Goal: Transaction & Acquisition: Purchase product/service

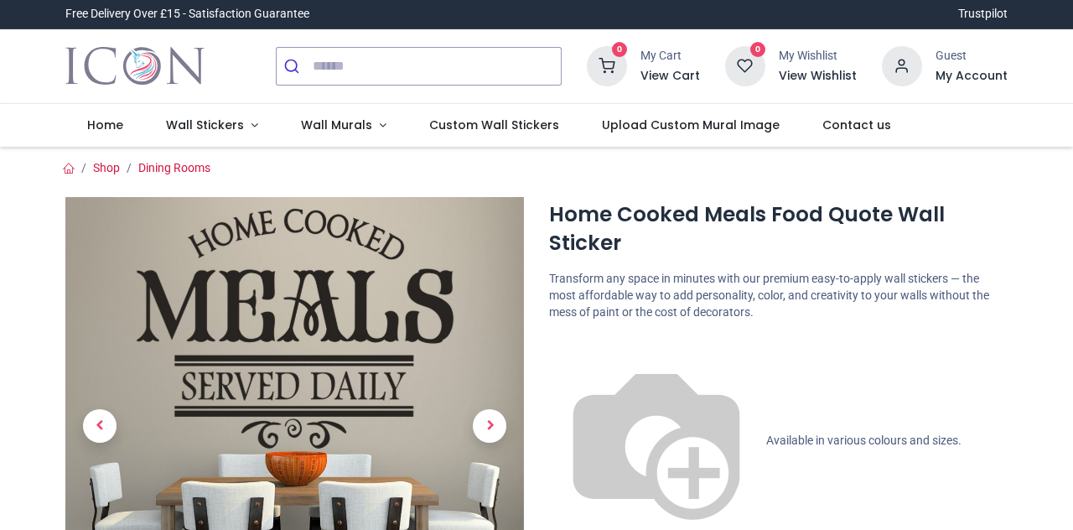
click at [93, 119] on span "Home" at bounding box center [105, 124] width 36 height 17
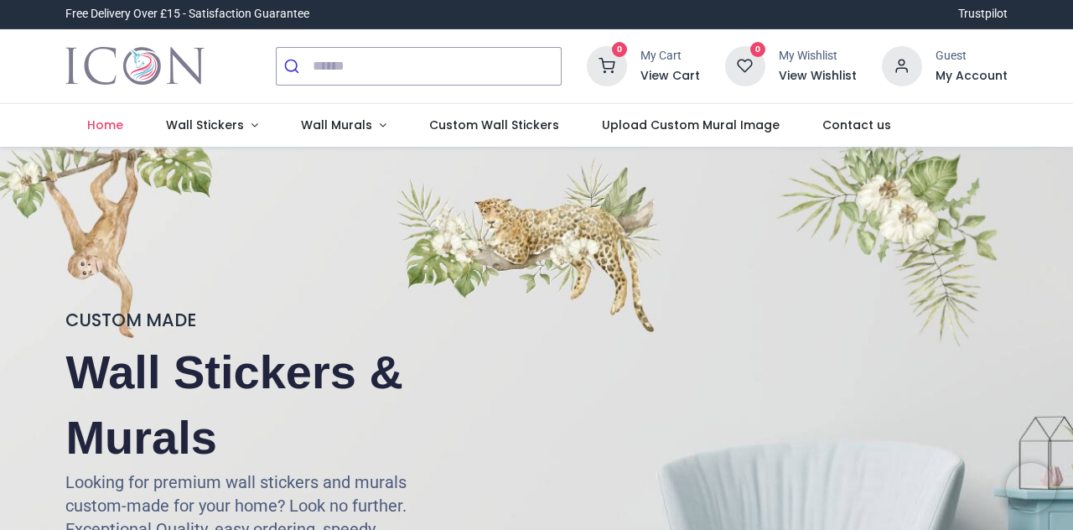
click at [191, 115] on link "Wall Stickers" at bounding box center [212, 126] width 135 height 44
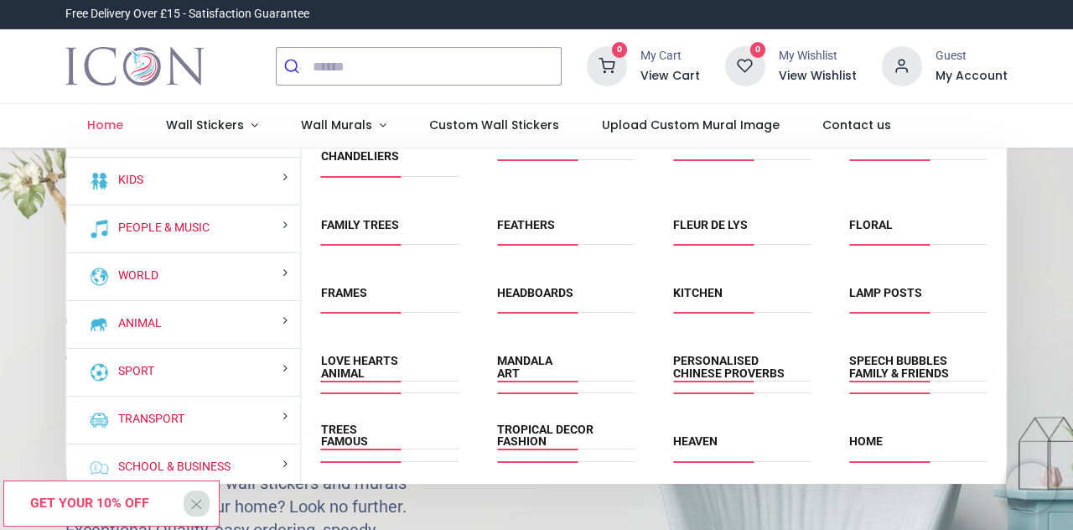
scroll to position [114, 0]
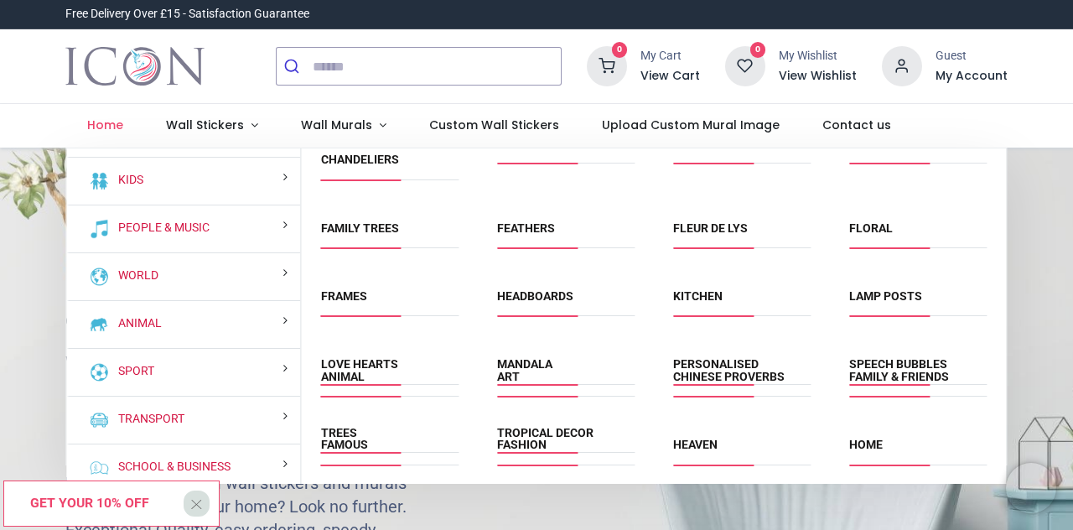
click at [856, 210] on div "Floral" at bounding box center [918, 238] width 176 height 68
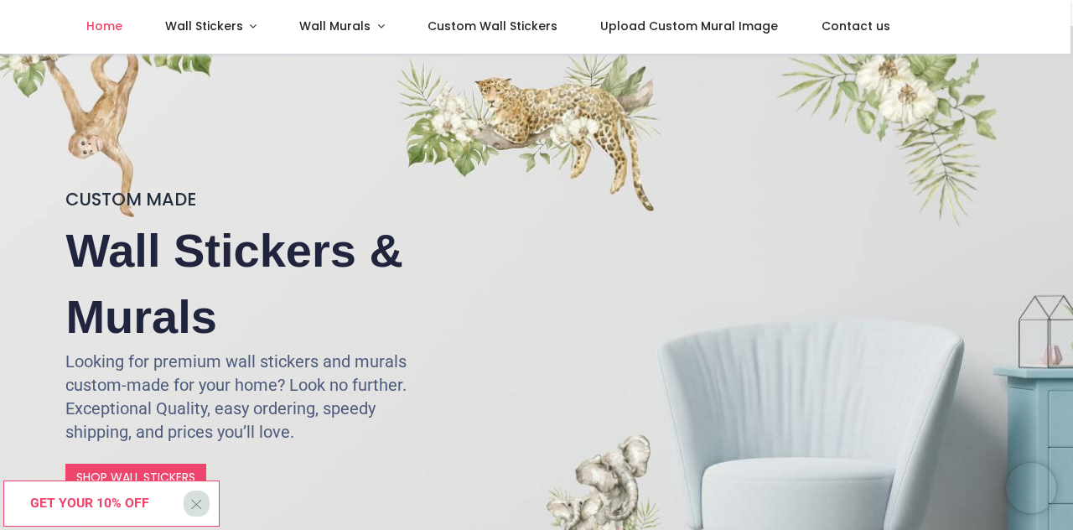
scroll to position [0, 0]
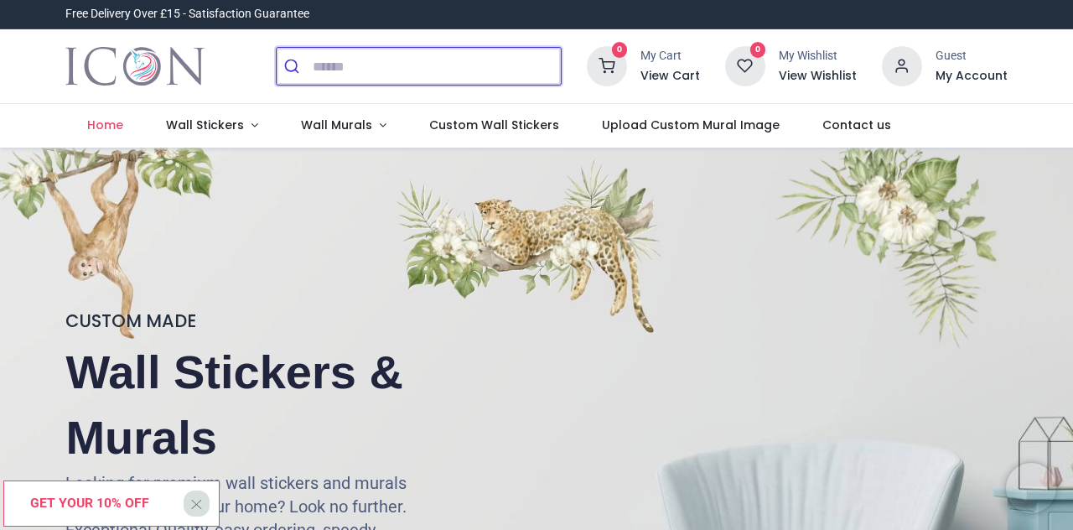
click at [343, 64] on input "search" at bounding box center [437, 66] width 248 height 37
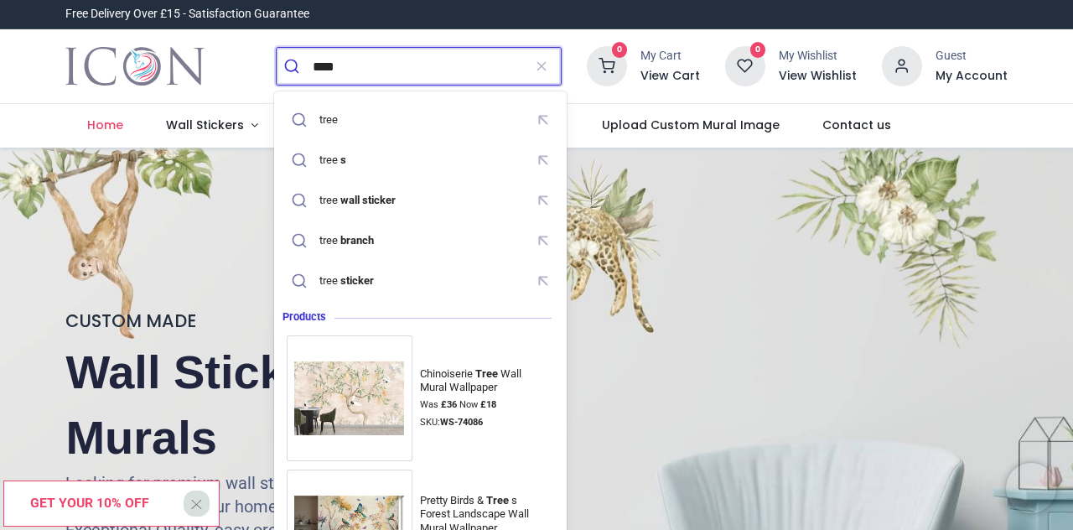
type input "****"
click at [277, 48] on button "submit" at bounding box center [295, 66] width 36 height 37
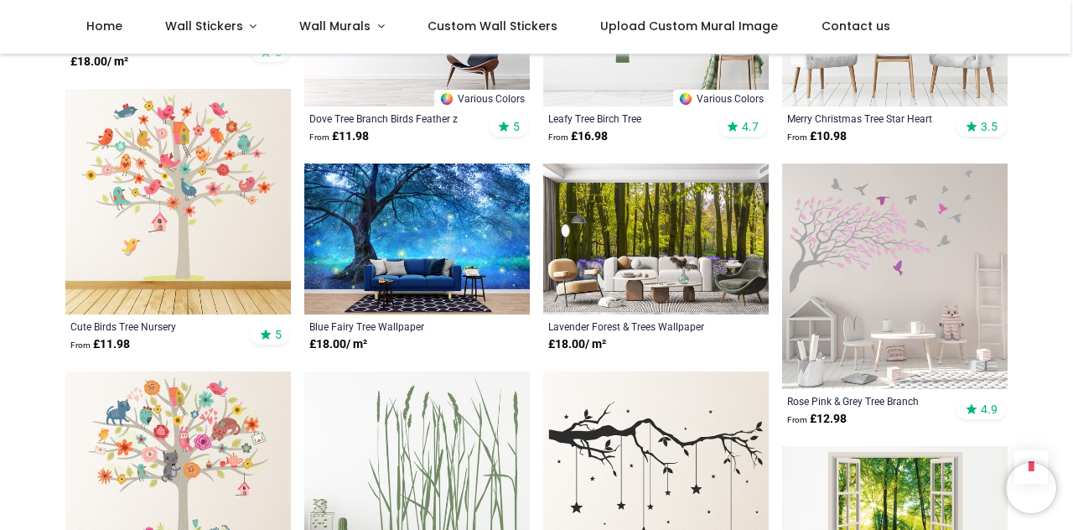
scroll to position [1074, 0]
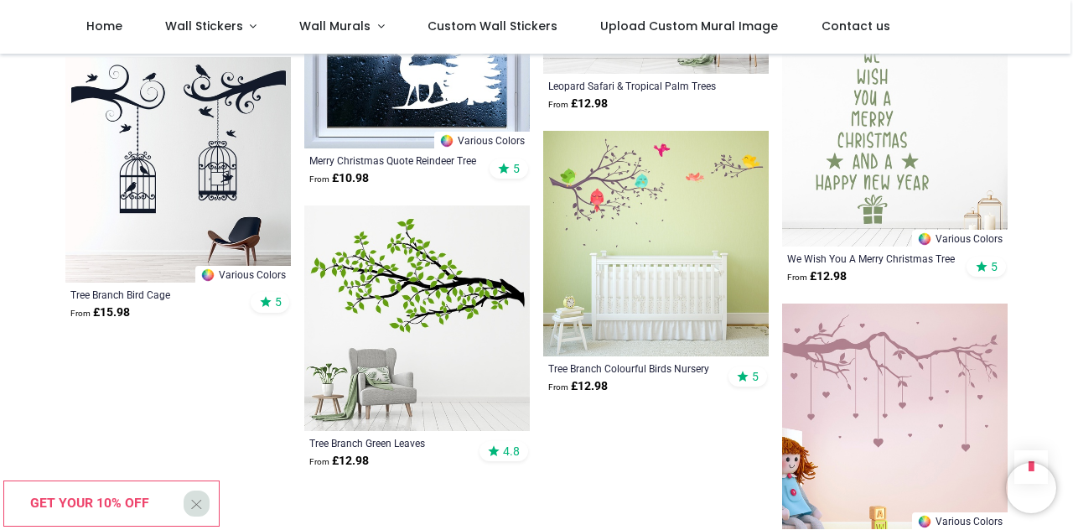
scroll to position [5551, 0]
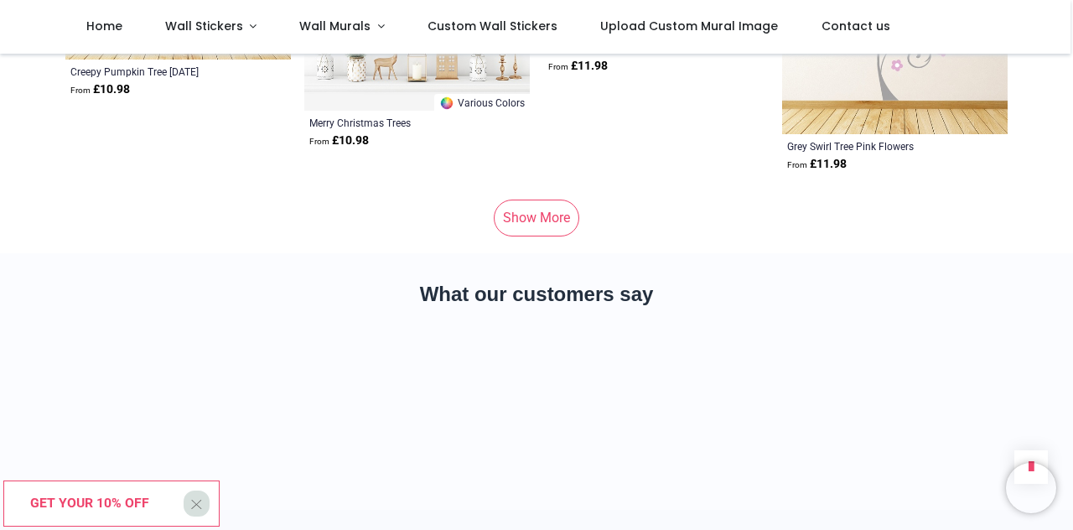
scroll to position [9743, 0]
click at [514, 200] on link "Show More" at bounding box center [536, 218] width 85 height 37
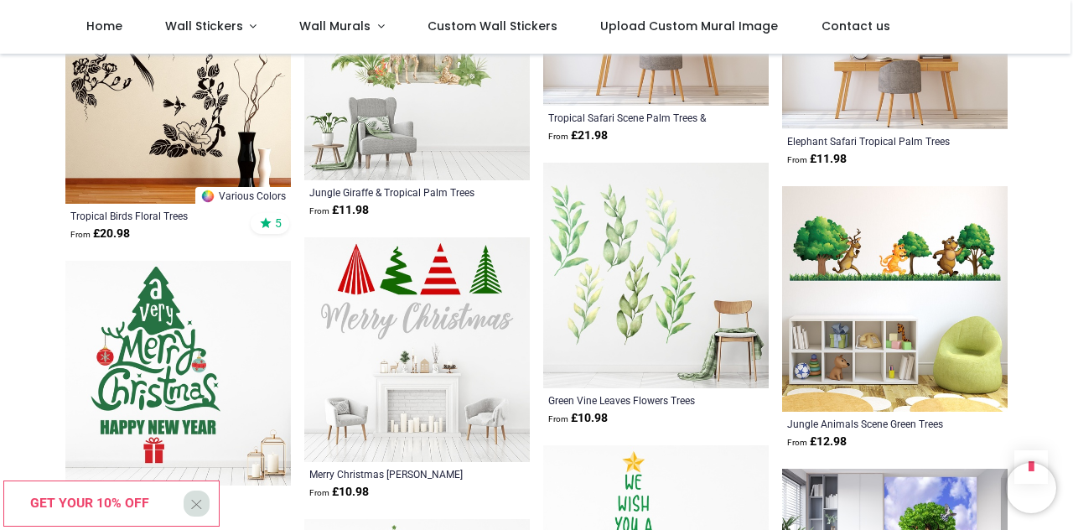
scroll to position [12148, 0]
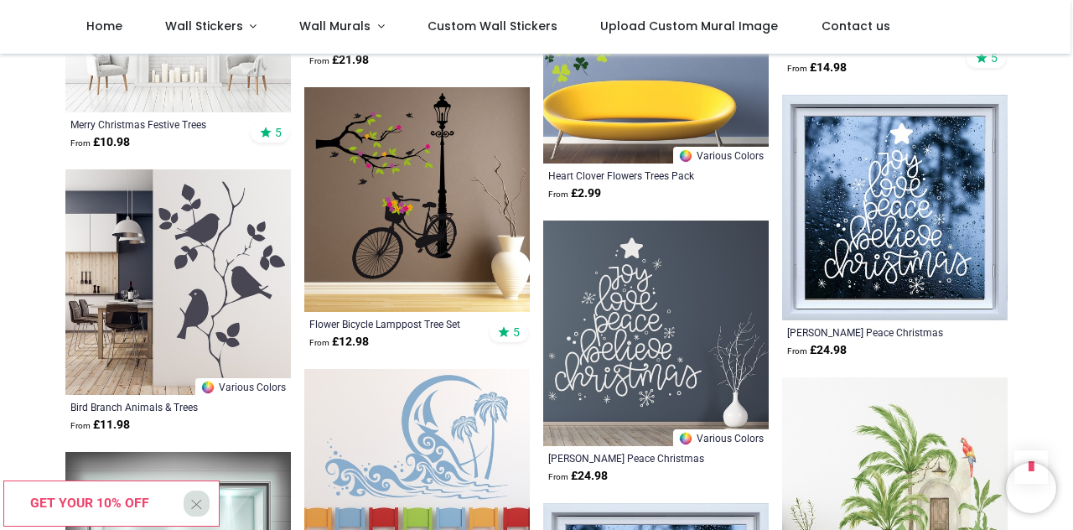
scroll to position [16529, 0]
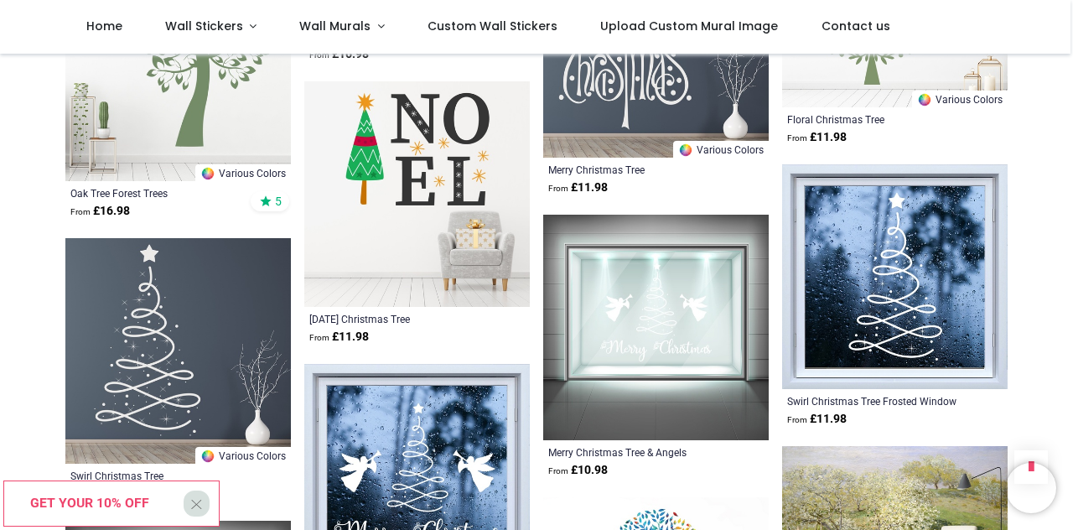
scroll to position [13785, 0]
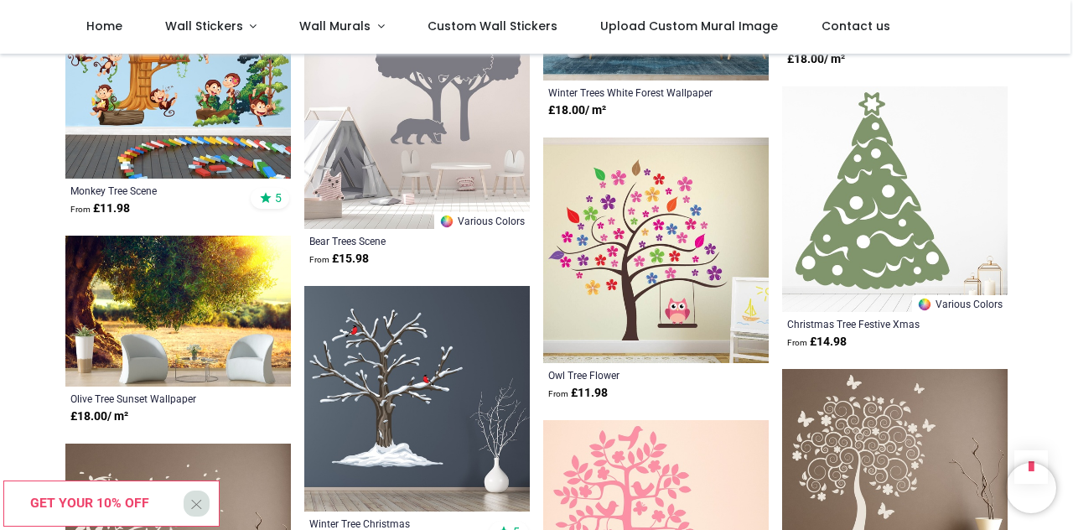
click at [209, 39] on link "Wall Stickers" at bounding box center [210, 27] width 135 height 54
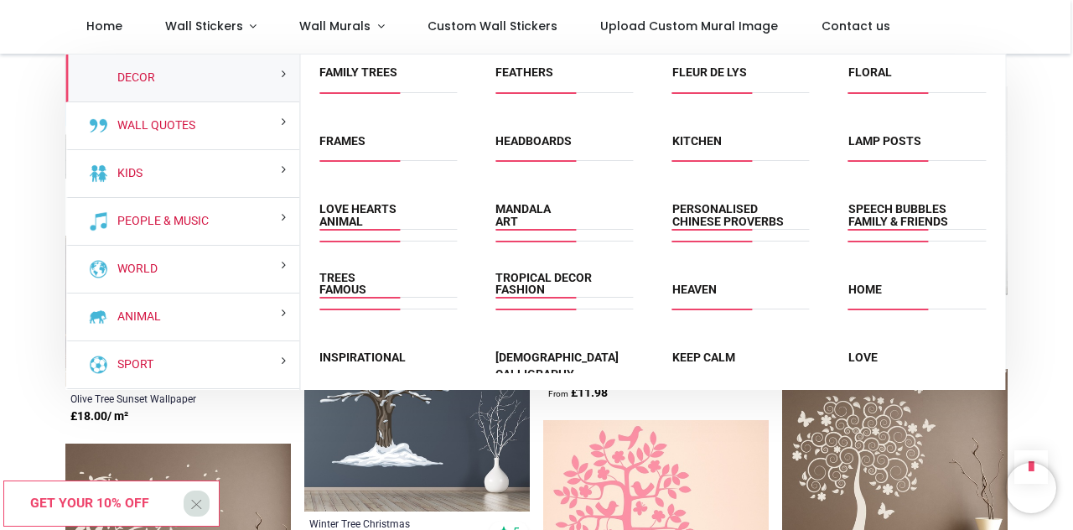
scroll to position [177, 0]
click at [333, 227] on link "Animal" at bounding box center [341, 220] width 44 height 13
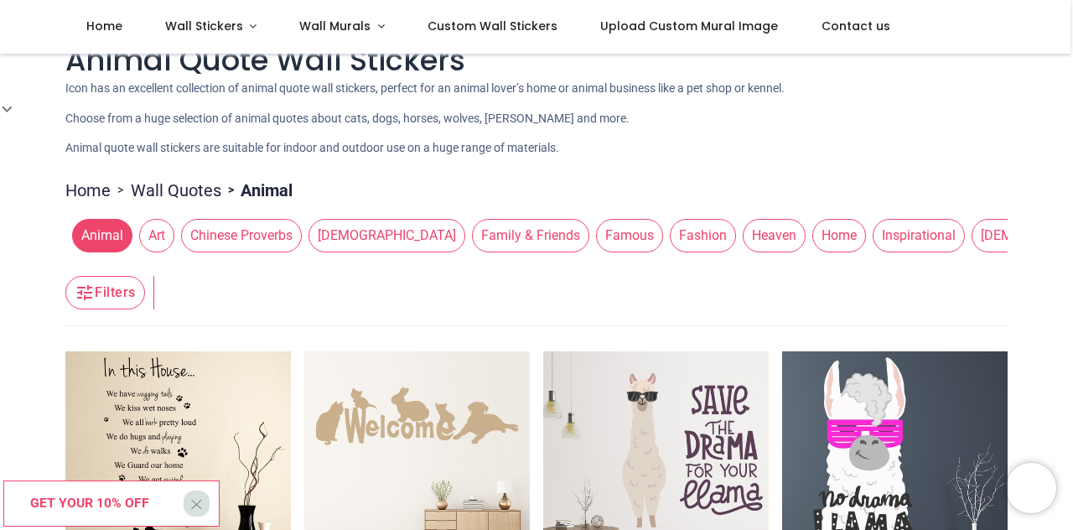
scroll to position [34, 0]
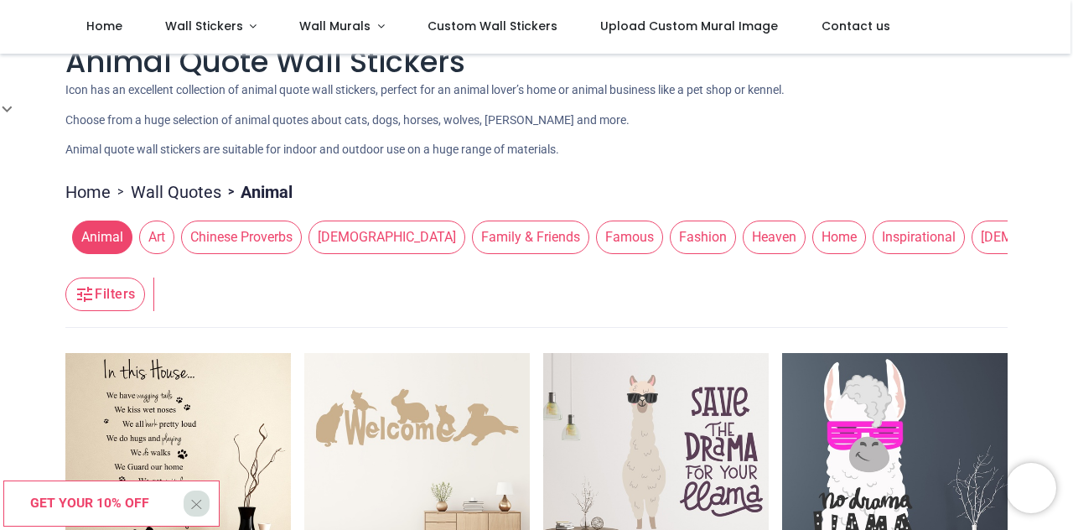
click at [77, 191] on link "Home" at bounding box center [87, 191] width 45 height 23
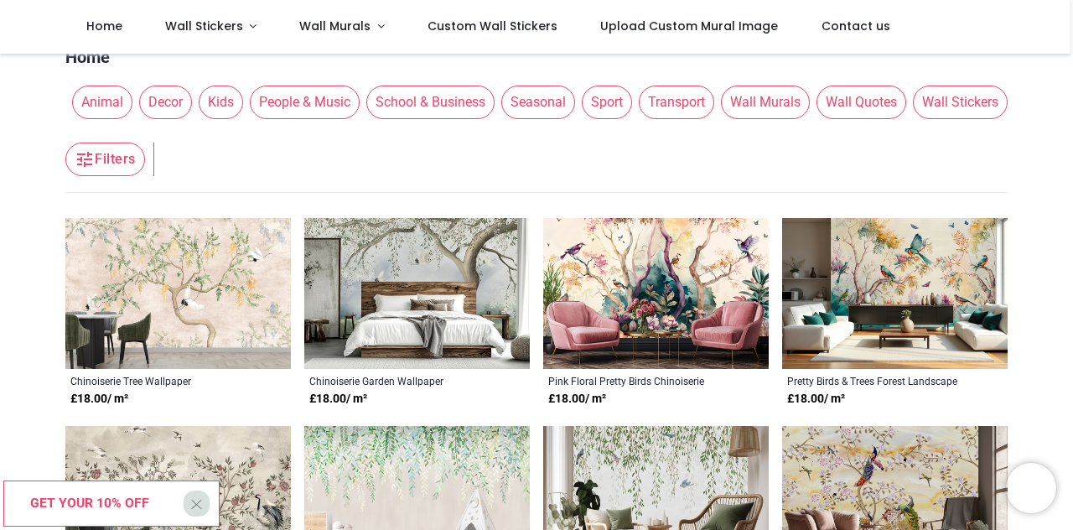
scroll to position [170, 0]
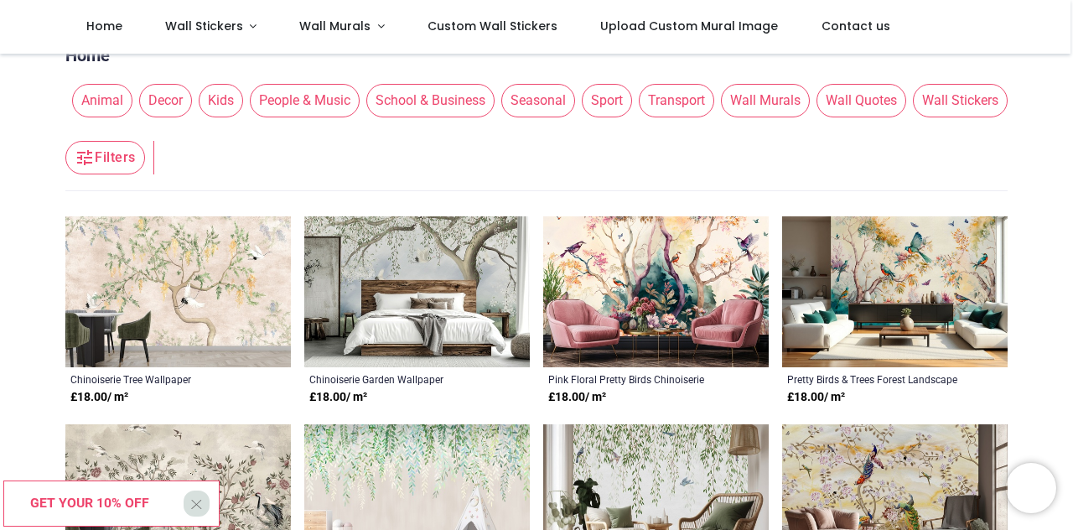
click at [169, 99] on span "Decor" at bounding box center [165, 101] width 53 height 34
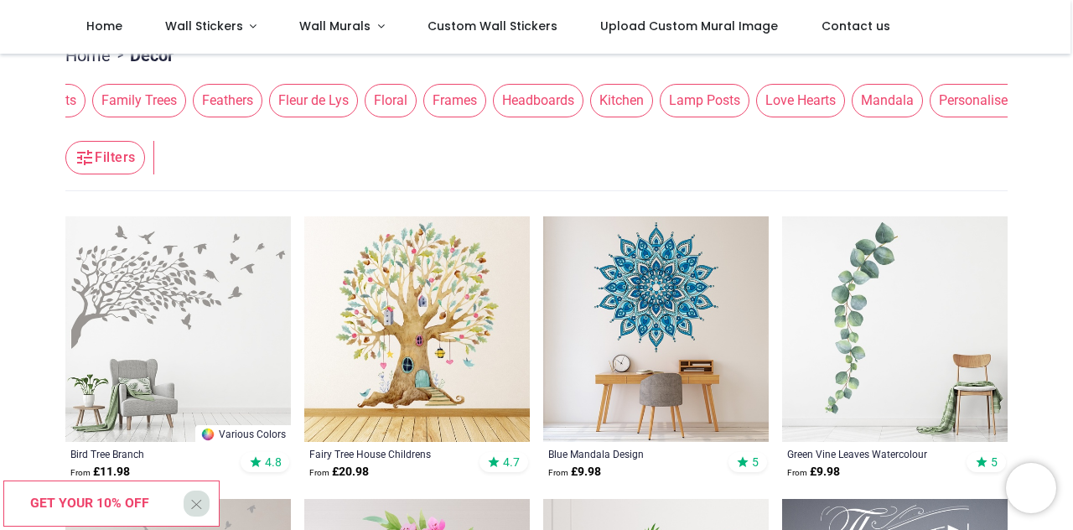
scroll to position [0, 936]
click at [123, 94] on span "Family Trees" at bounding box center [140, 101] width 94 height 34
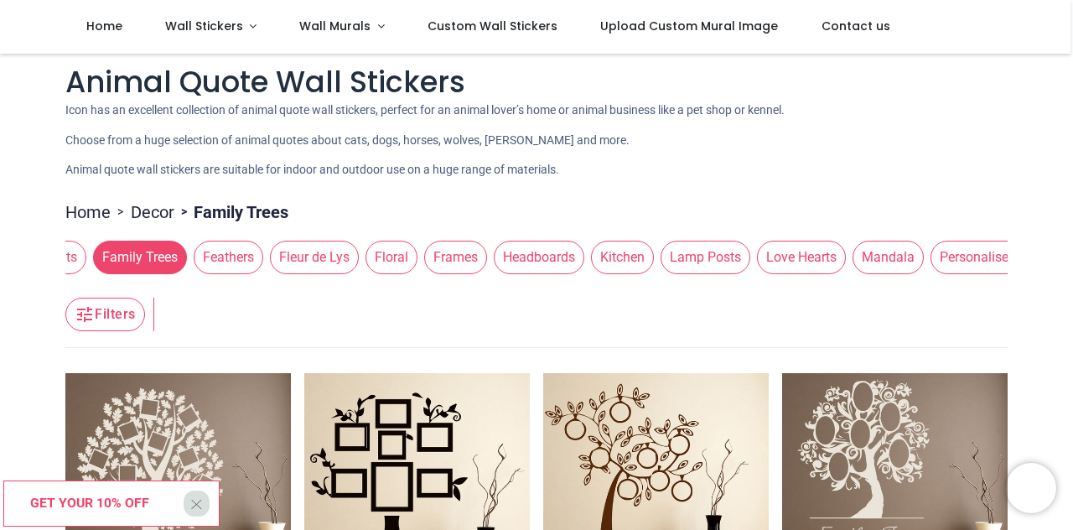
scroll to position [9, 0]
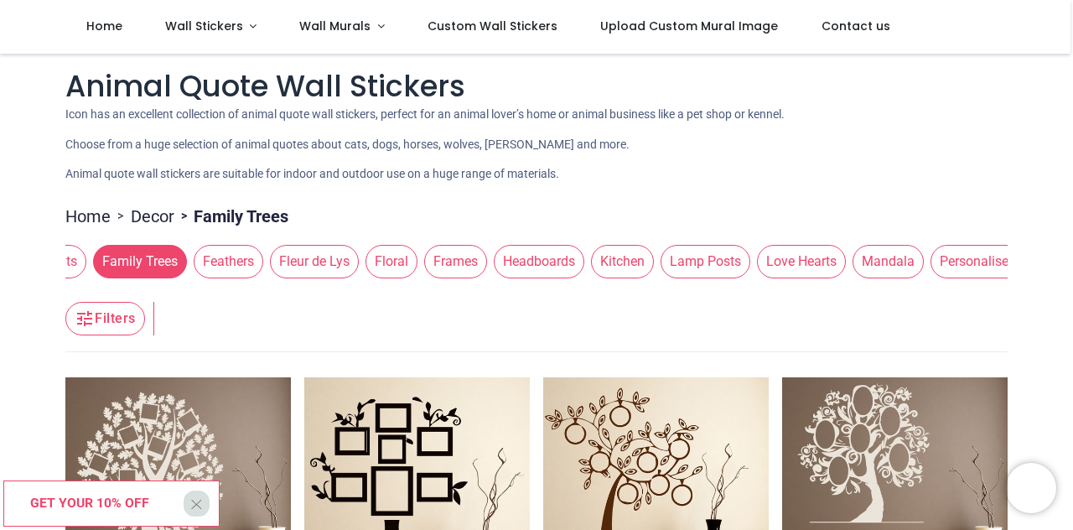
click at [129, 261] on span "Family Trees" at bounding box center [140, 262] width 94 height 34
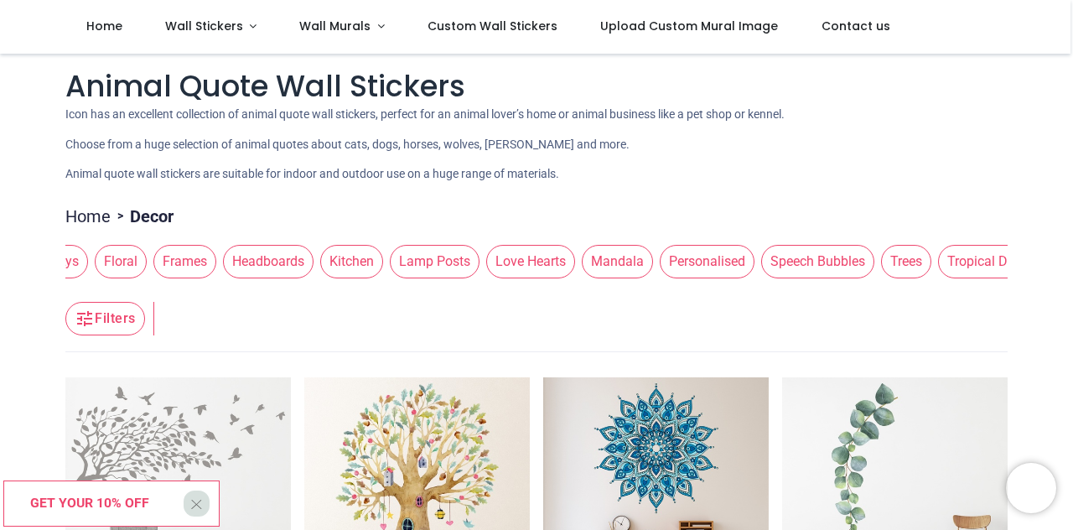
scroll to position [0, 1208]
click at [127, 263] on span "Floral" at bounding box center [119, 262] width 52 height 34
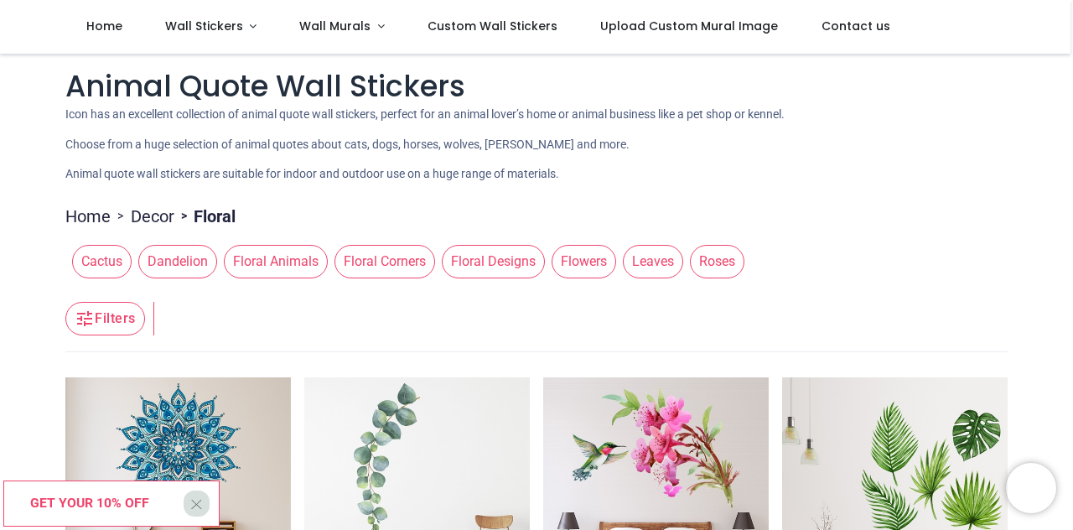
scroll to position [0, 0]
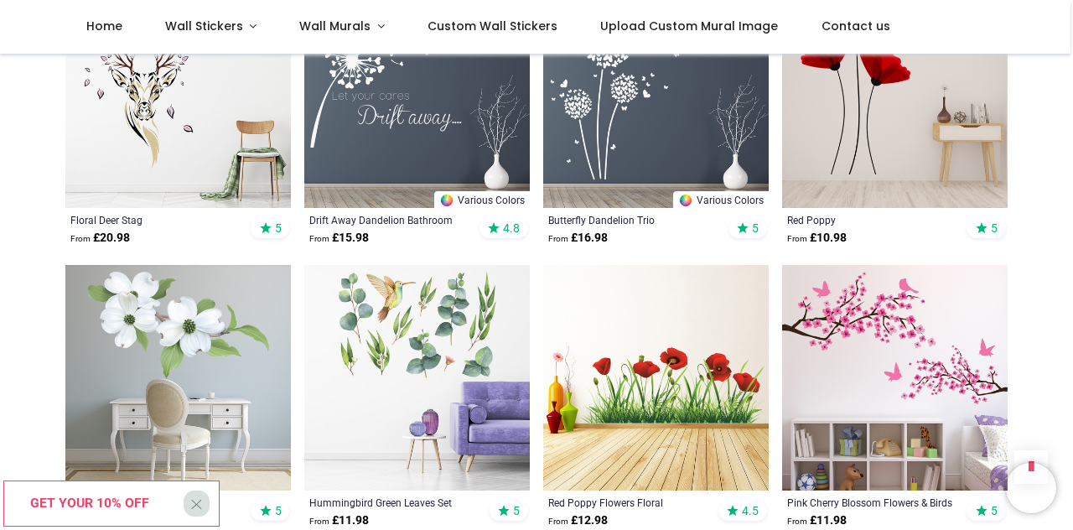
scroll to position [1252, 0]
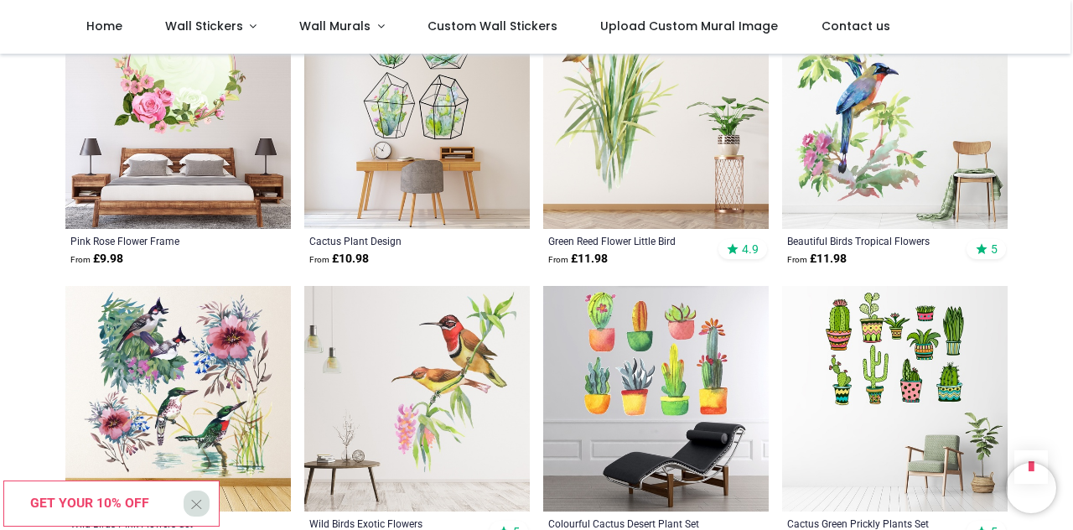
scroll to position [7437, 0]
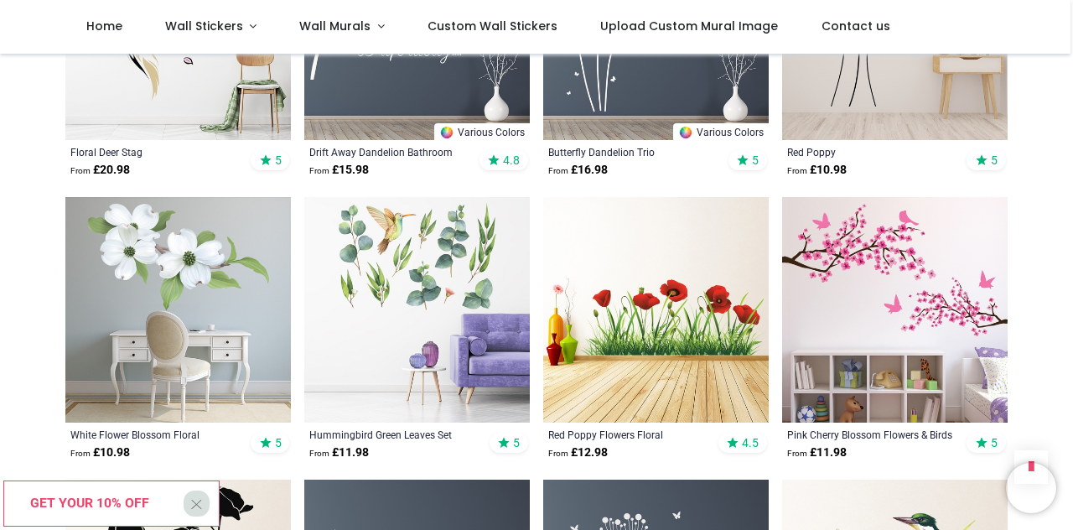
scroll to position [251, 0]
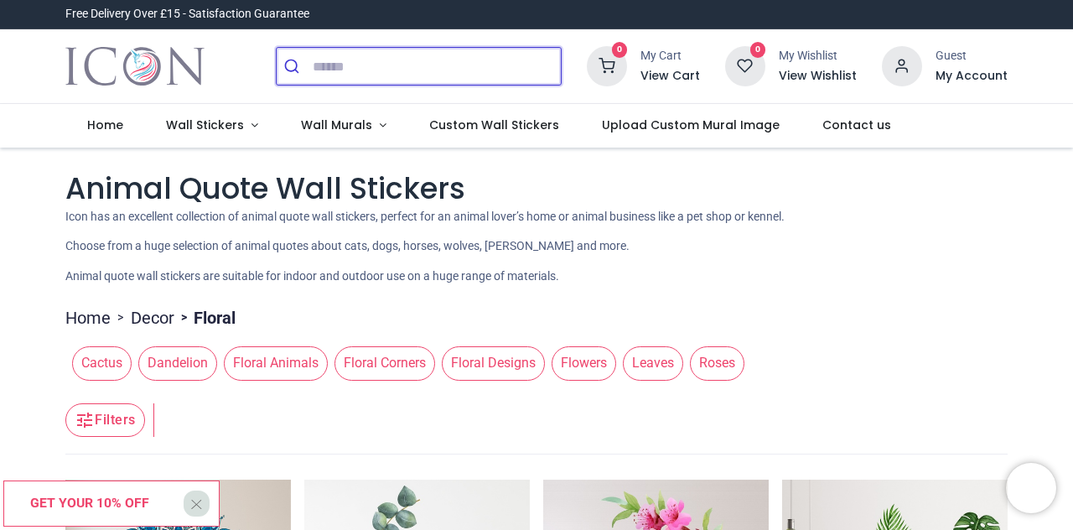
click at [316, 60] on input "search" at bounding box center [437, 66] width 248 height 37
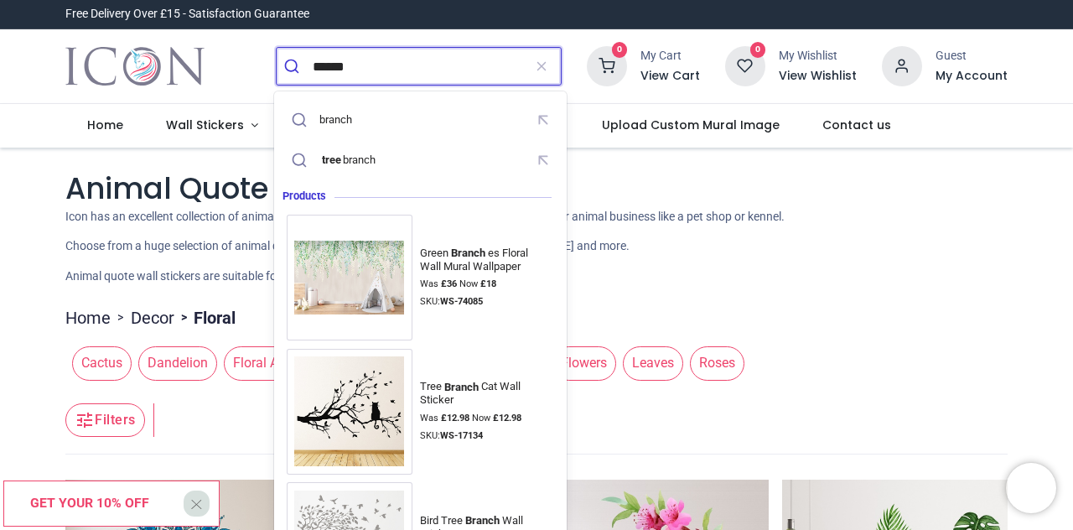
type input "******"
click at [277, 48] on button "submit" at bounding box center [295, 66] width 36 height 37
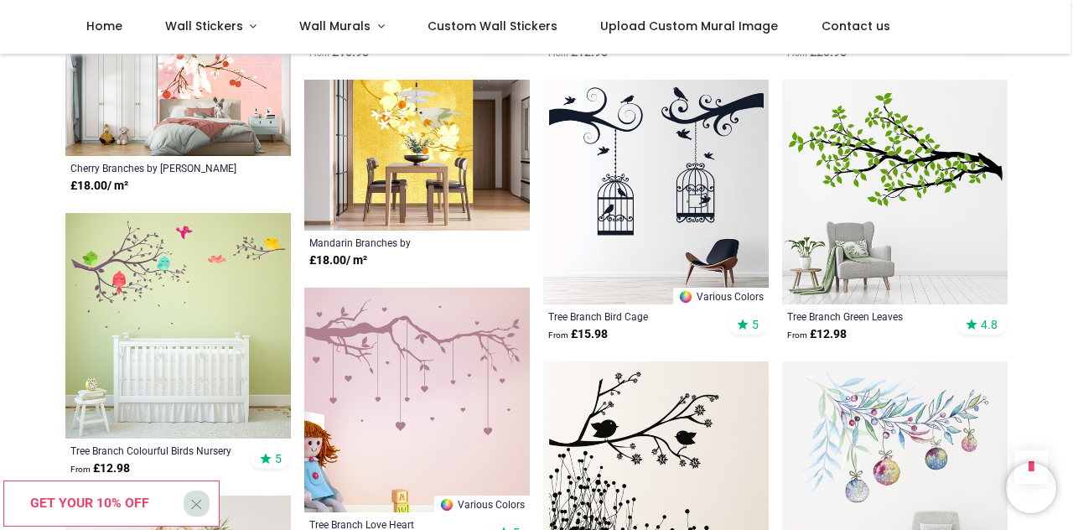
scroll to position [1308, 0]
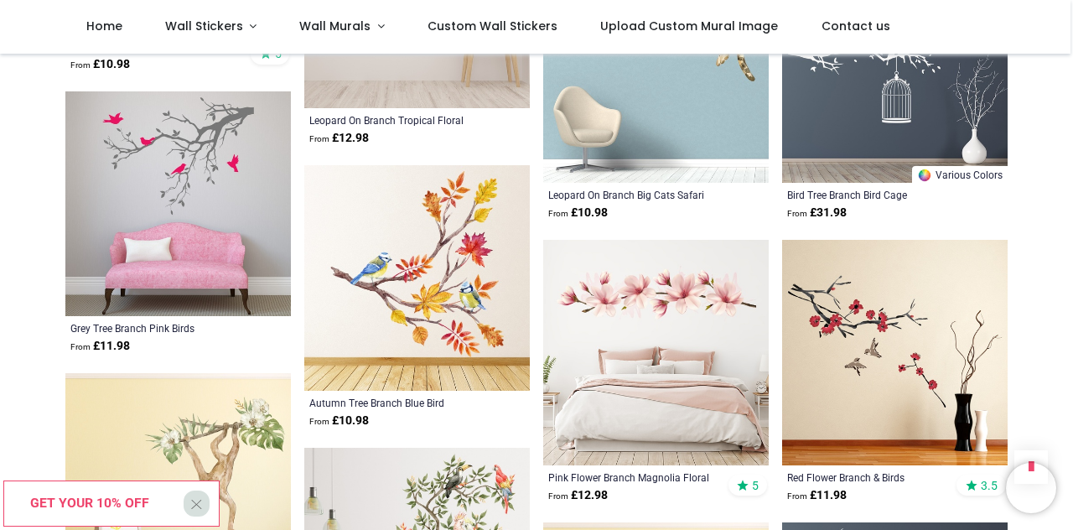
scroll to position [1994, 0]
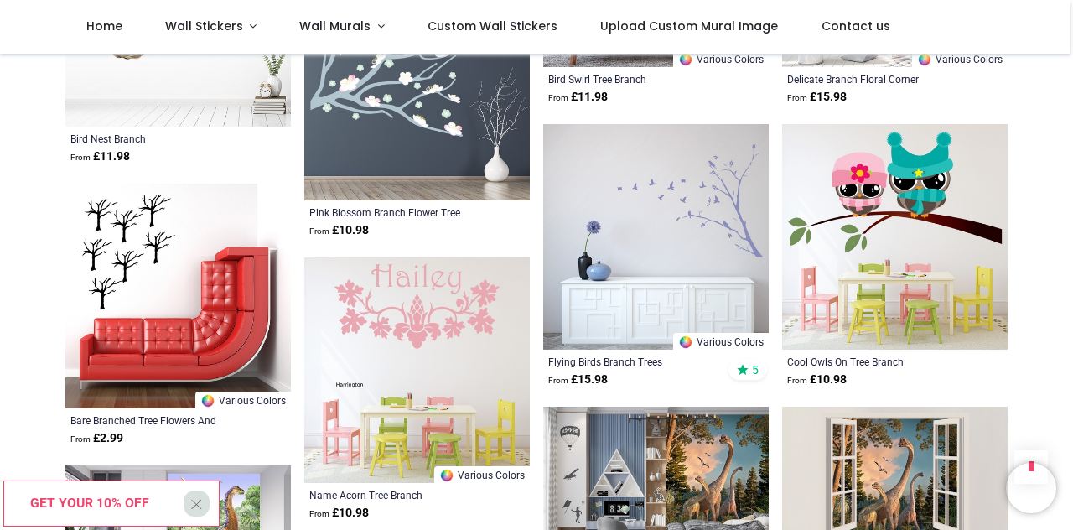
scroll to position [4937, 0]
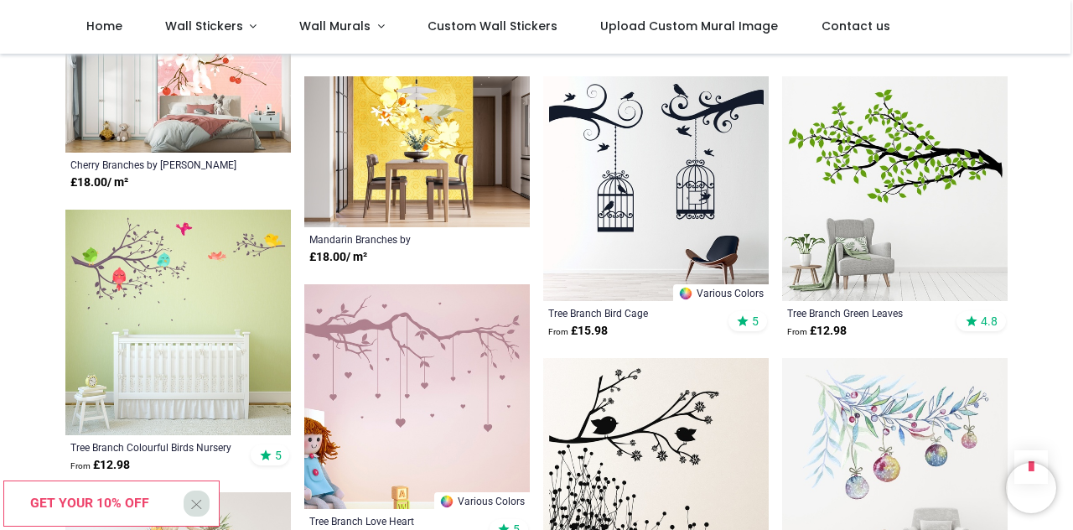
scroll to position [1308, 0]
click at [960, 168] on img at bounding box center [894, 189] width 225 height 225
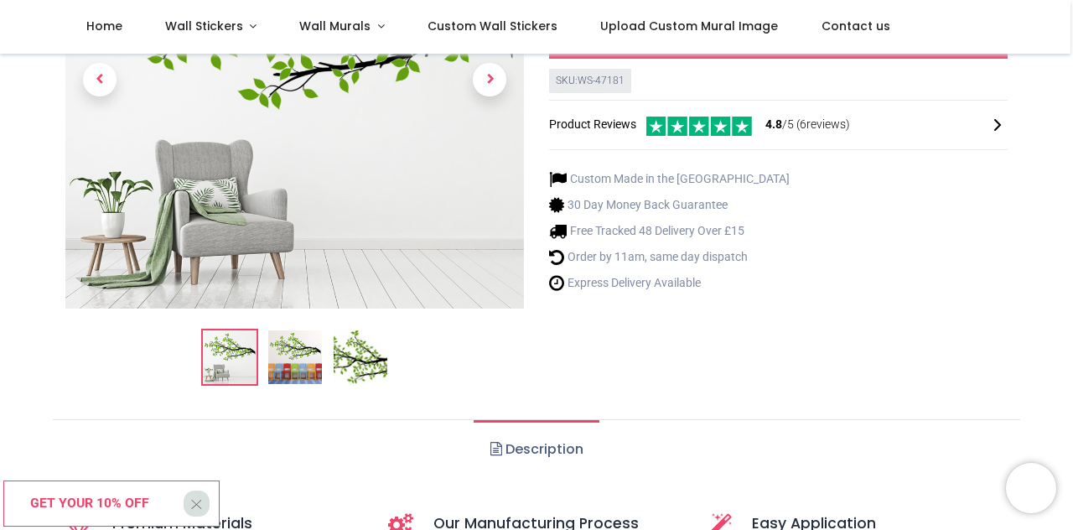
scroll to position [256, 0]
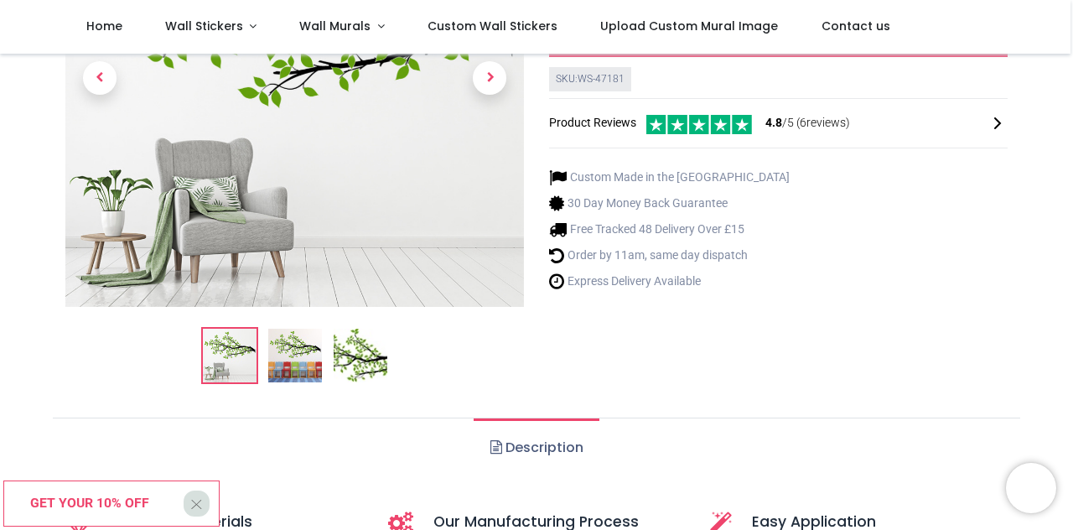
click at [313, 362] on img at bounding box center [295, 356] width 54 height 54
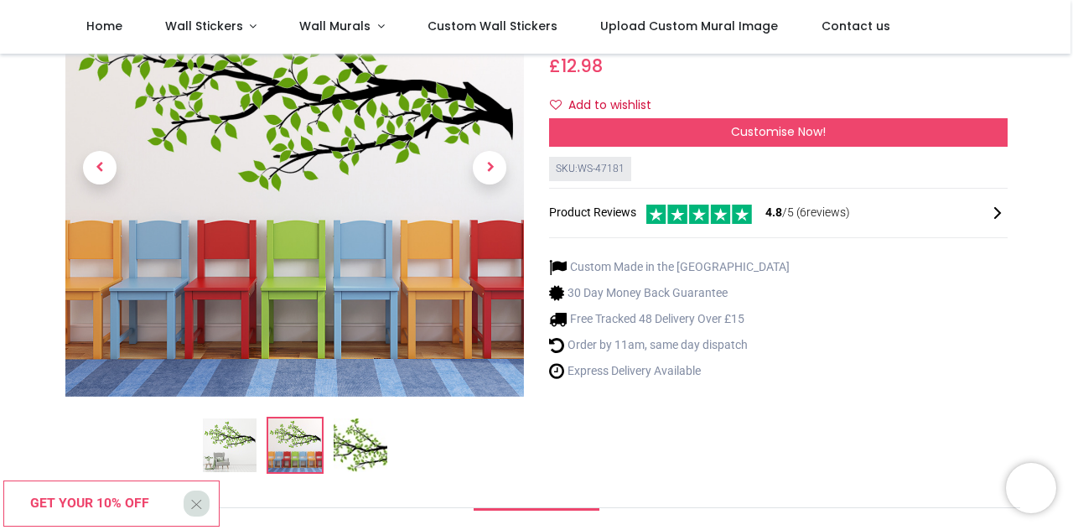
scroll to position [151, 0]
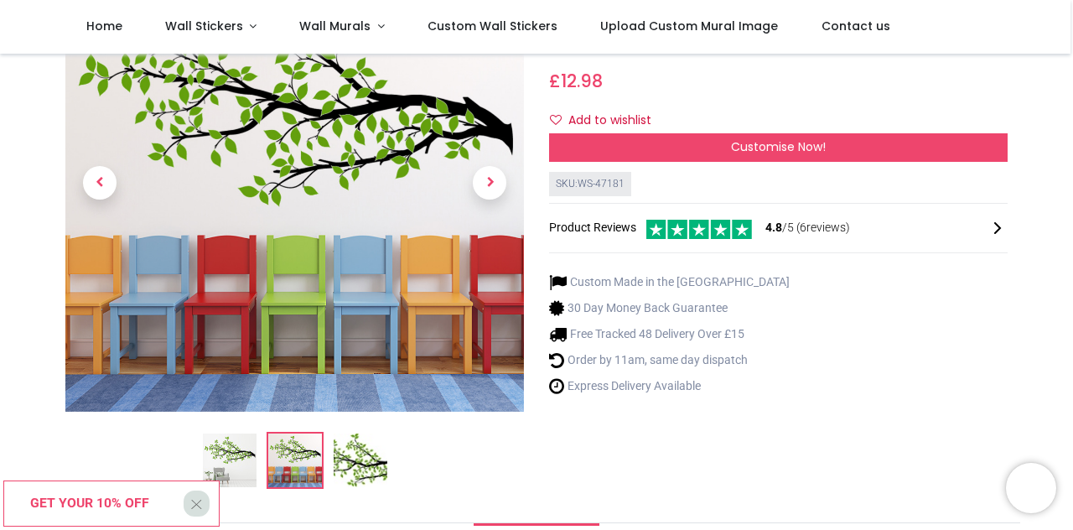
click at [380, 474] on img at bounding box center [361, 460] width 54 height 54
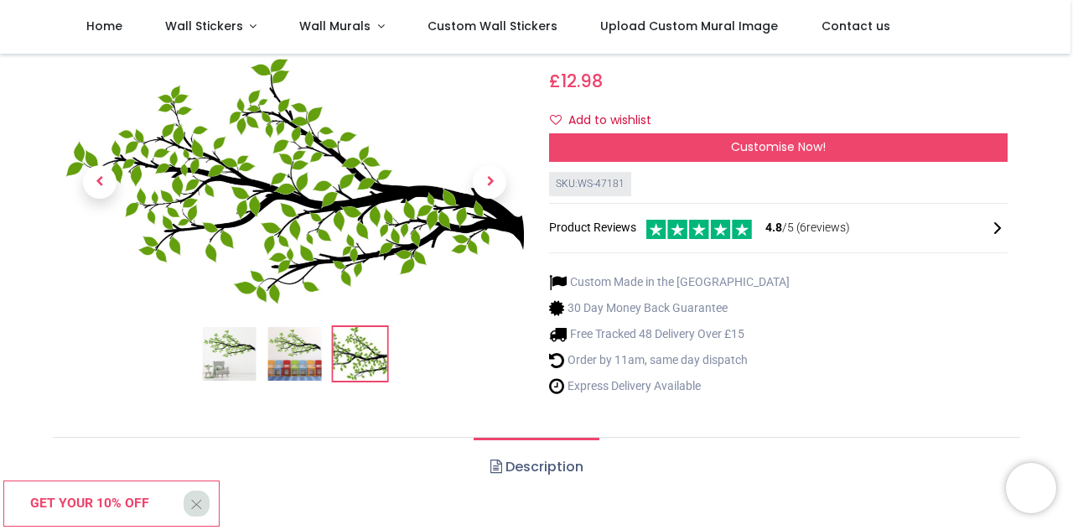
click at [816, 141] on span "Customise Now!" at bounding box center [778, 146] width 95 height 17
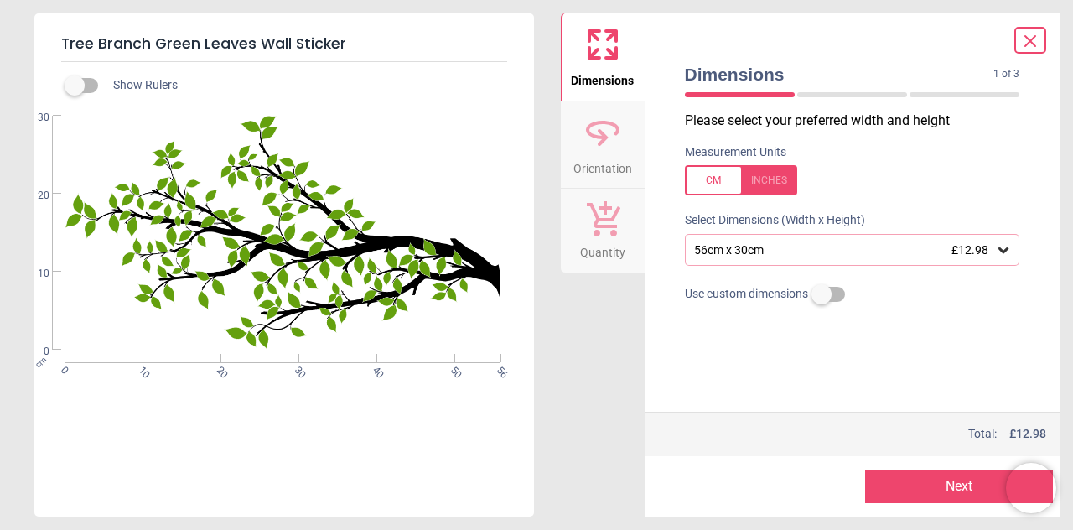
click at [996, 260] on div "56cm x 30cm £12.98" at bounding box center [852, 250] width 335 height 32
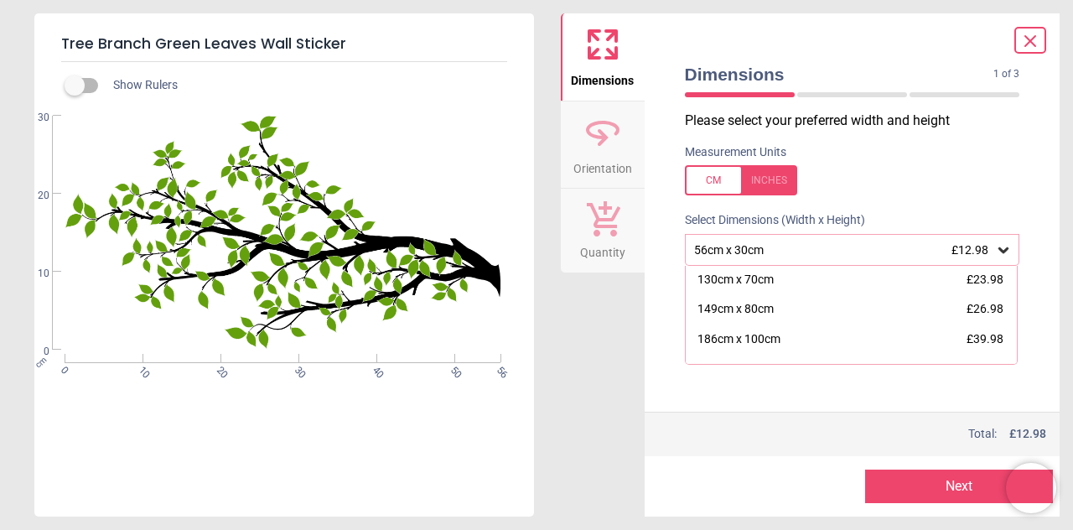
scroll to position [120, 0]
click at [969, 307] on span "£26.98" at bounding box center [984, 309] width 37 height 13
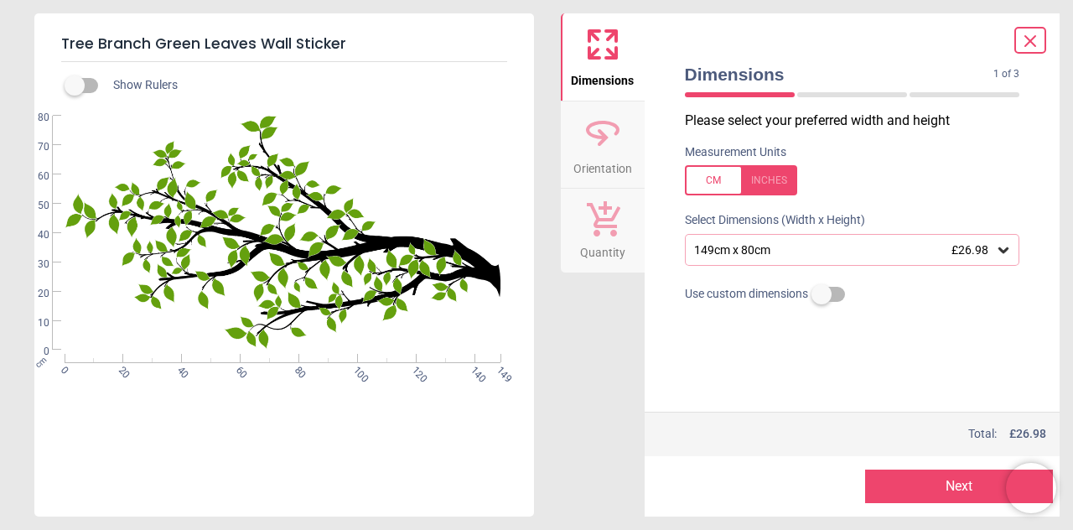
click at [1036, 41] on icon at bounding box center [1030, 41] width 20 height 20
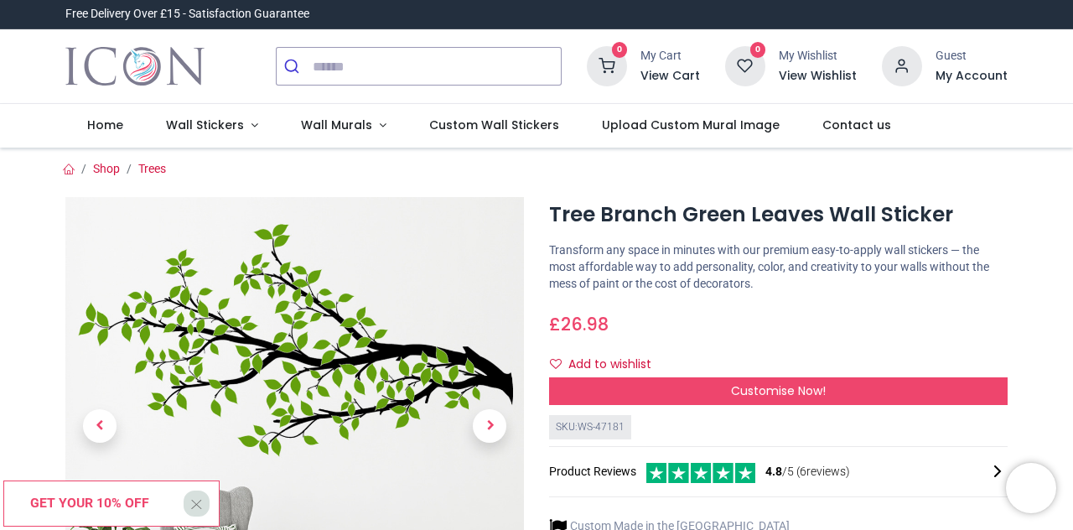
click at [335, 120] on span "Wall Murals" at bounding box center [336, 124] width 71 height 17
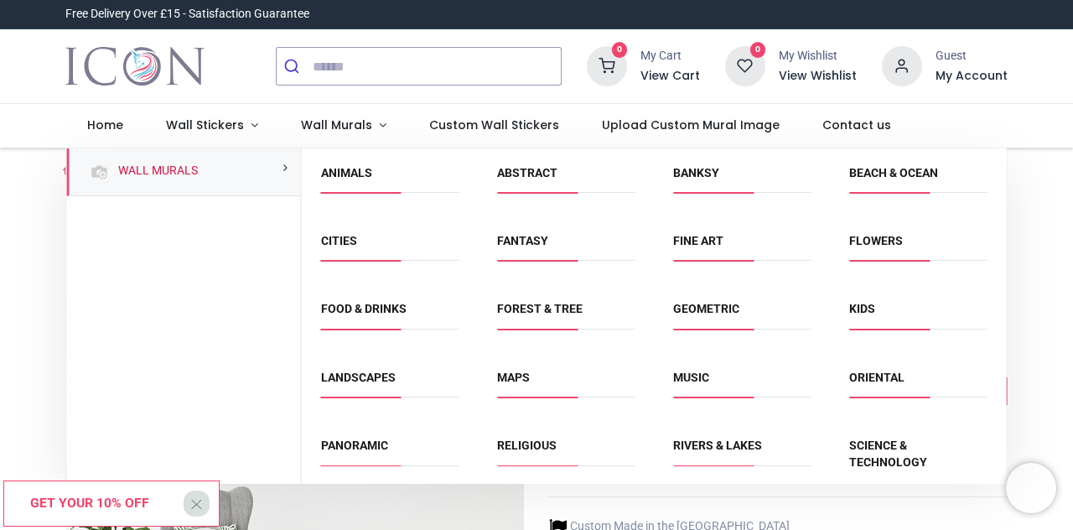
click at [248, 131] on link "Wall Stickers" at bounding box center [212, 126] width 135 height 44
